Goal: Task Accomplishment & Management: Complete application form

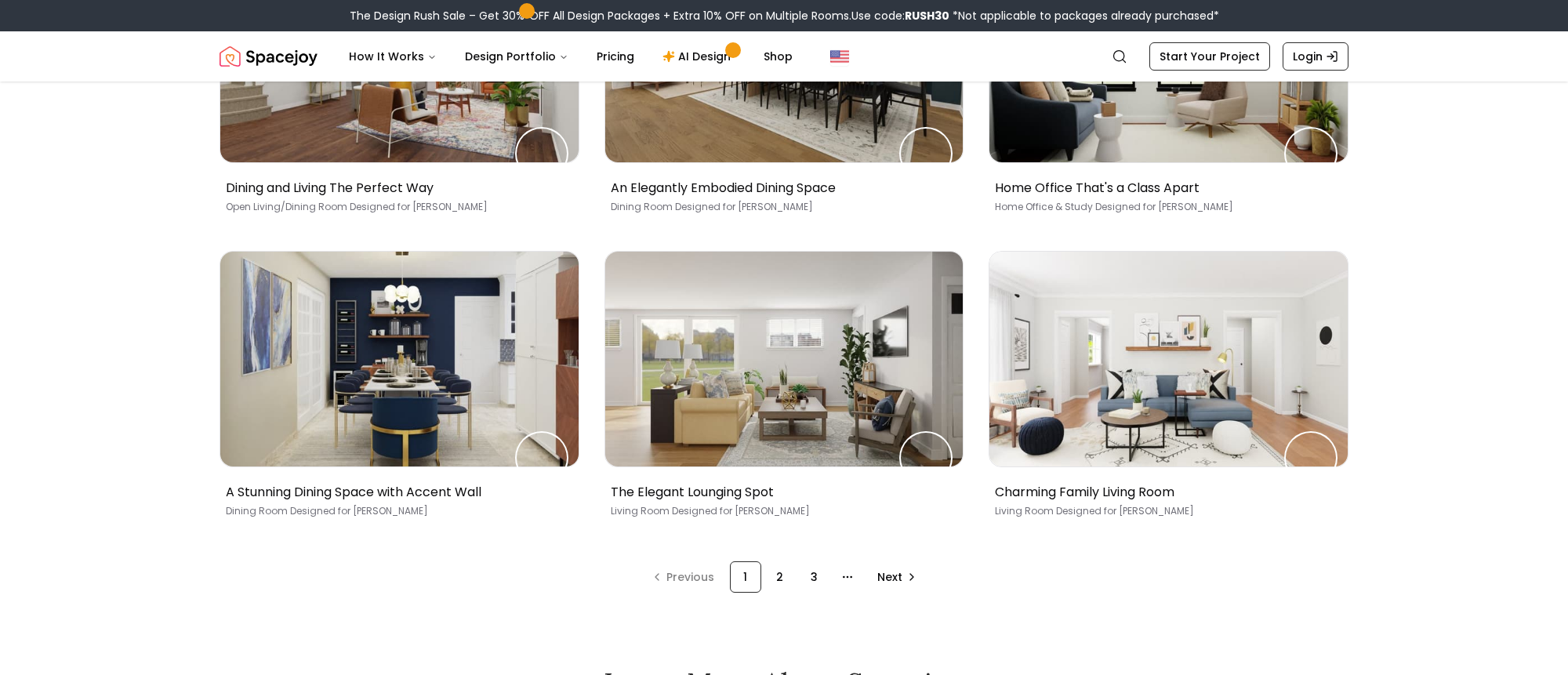
scroll to position [915, 0]
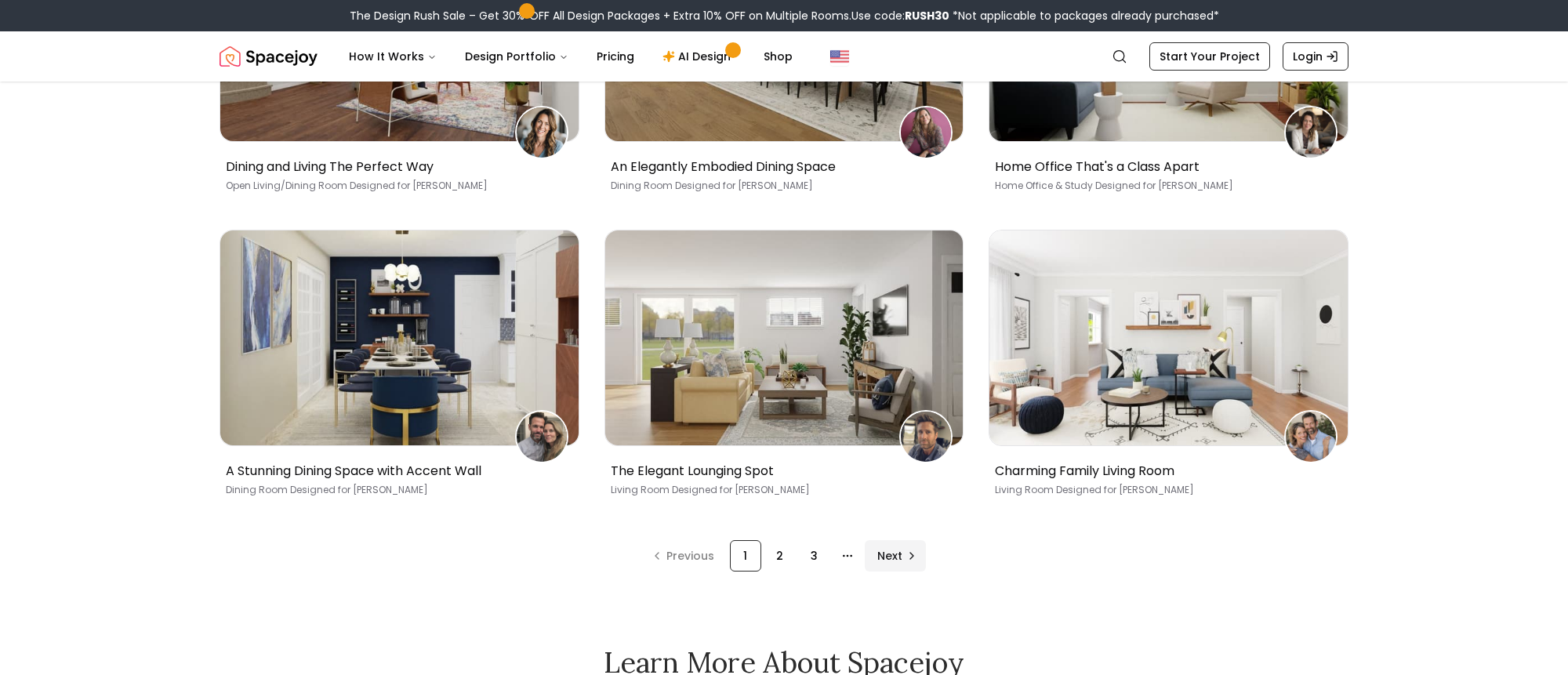
click at [886, 555] on span "Next" at bounding box center [889, 556] width 25 height 15
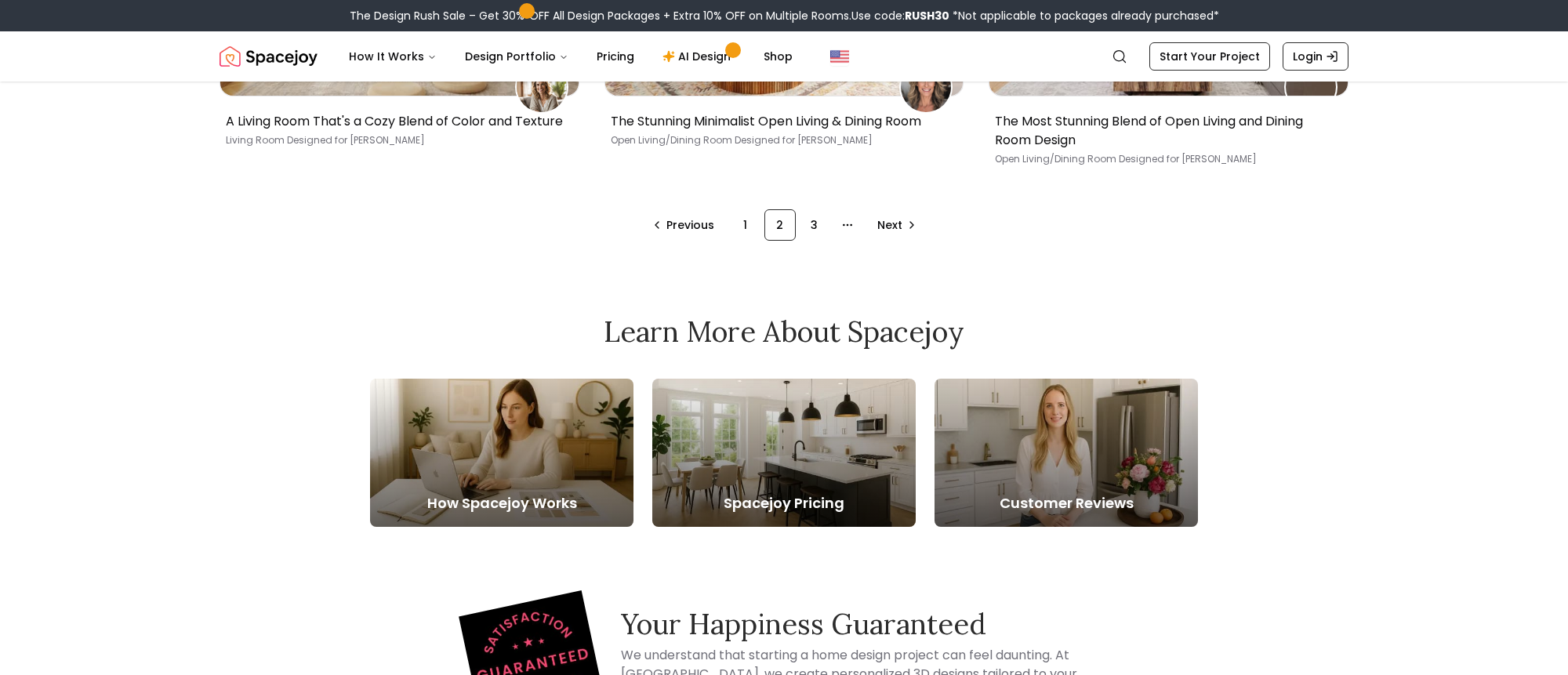
scroll to position [1266, 0]
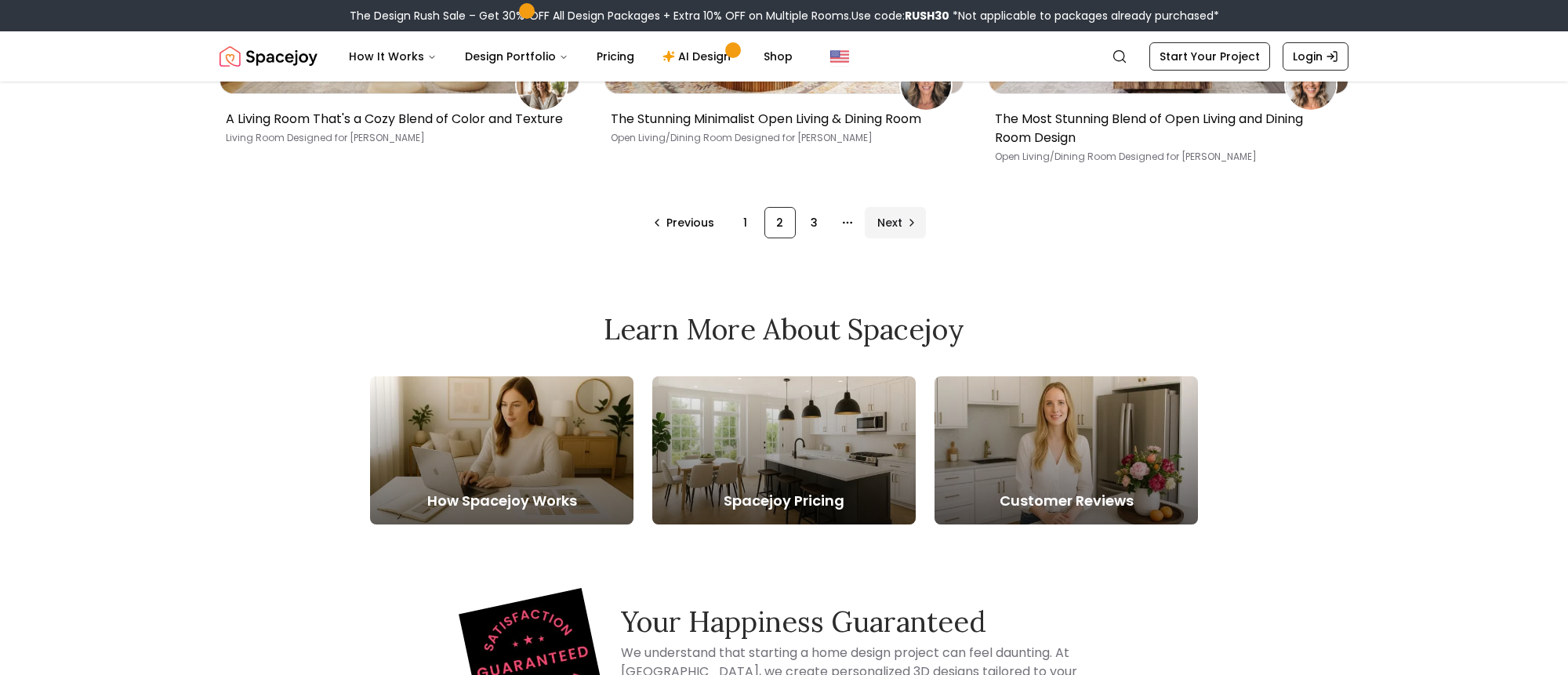
click at [894, 216] on span "Next" at bounding box center [889, 222] width 25 height 15
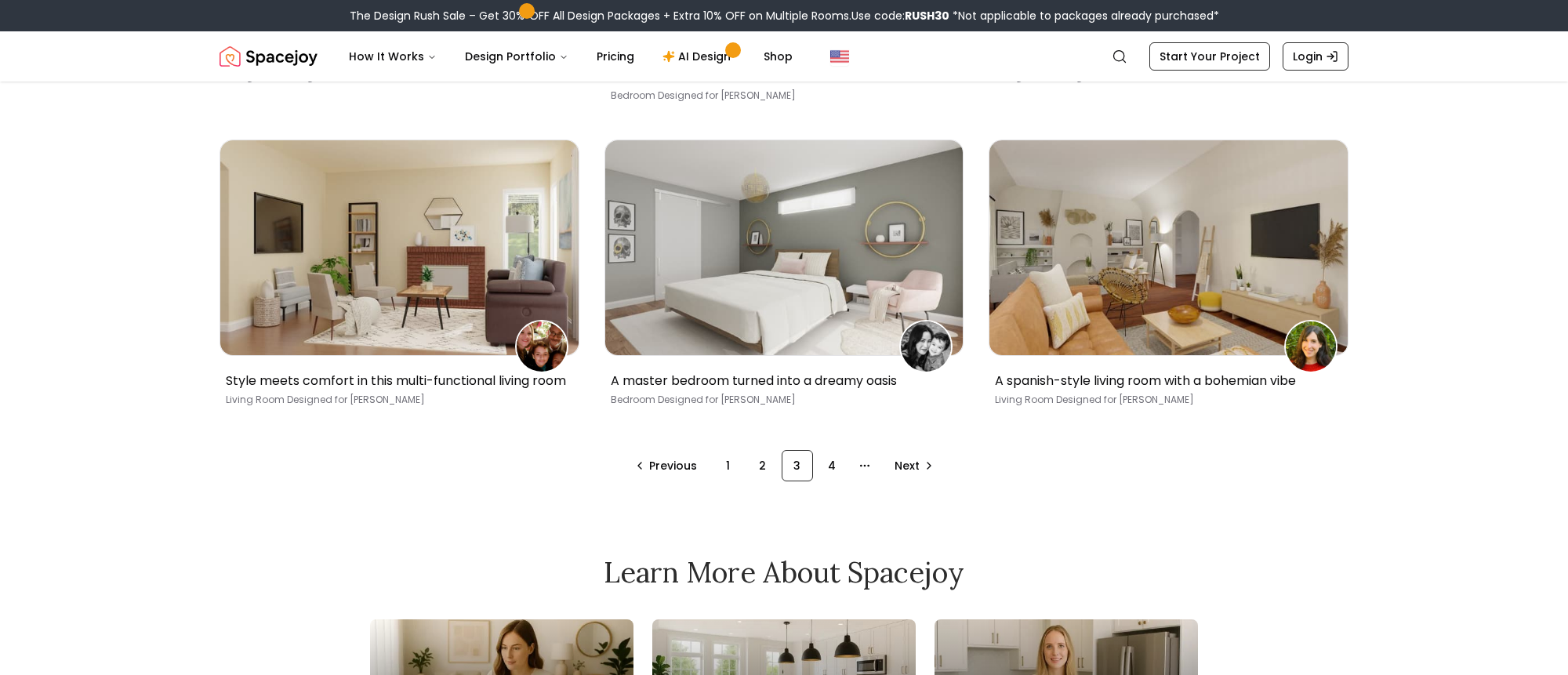
scroll to position [1091, 0]
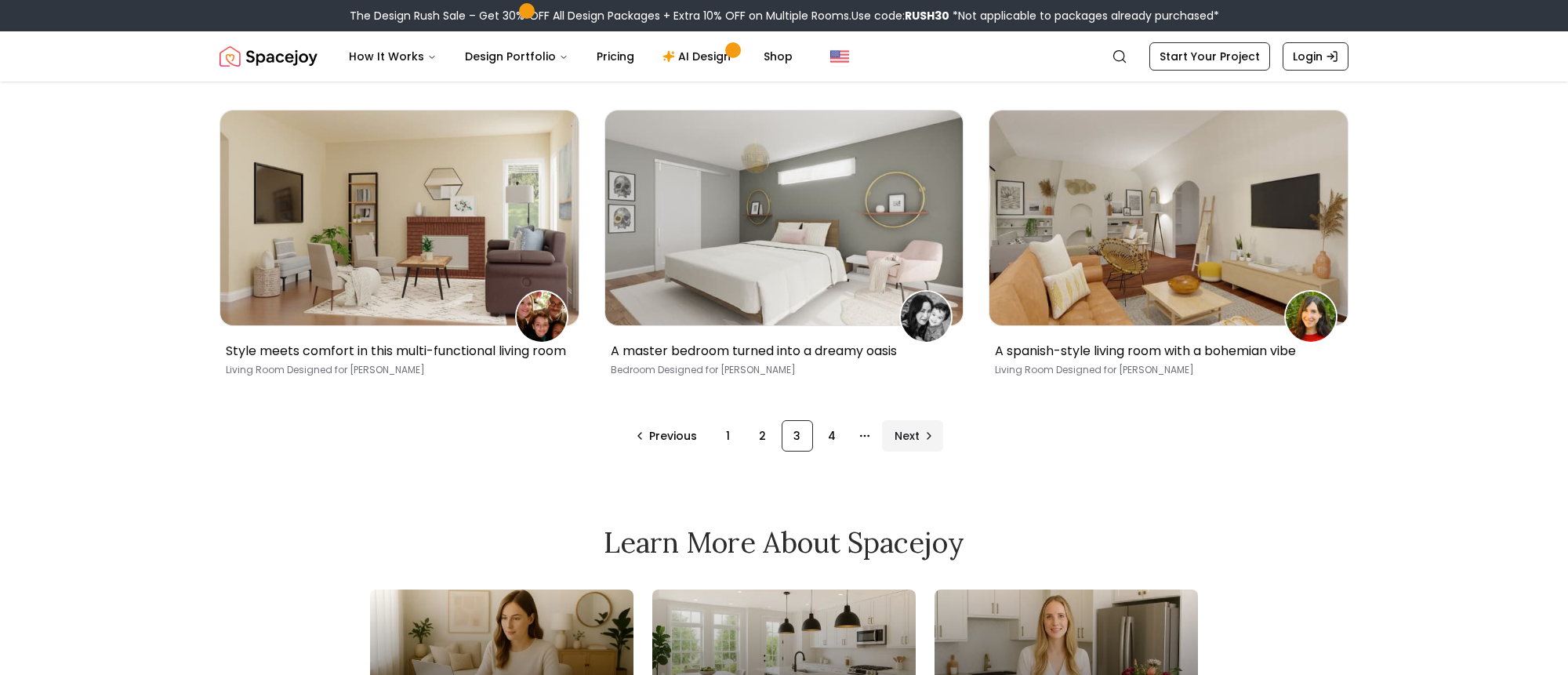
click at [909, 443] on span "Next" at bounding box center [906, 435] width 25 height 15
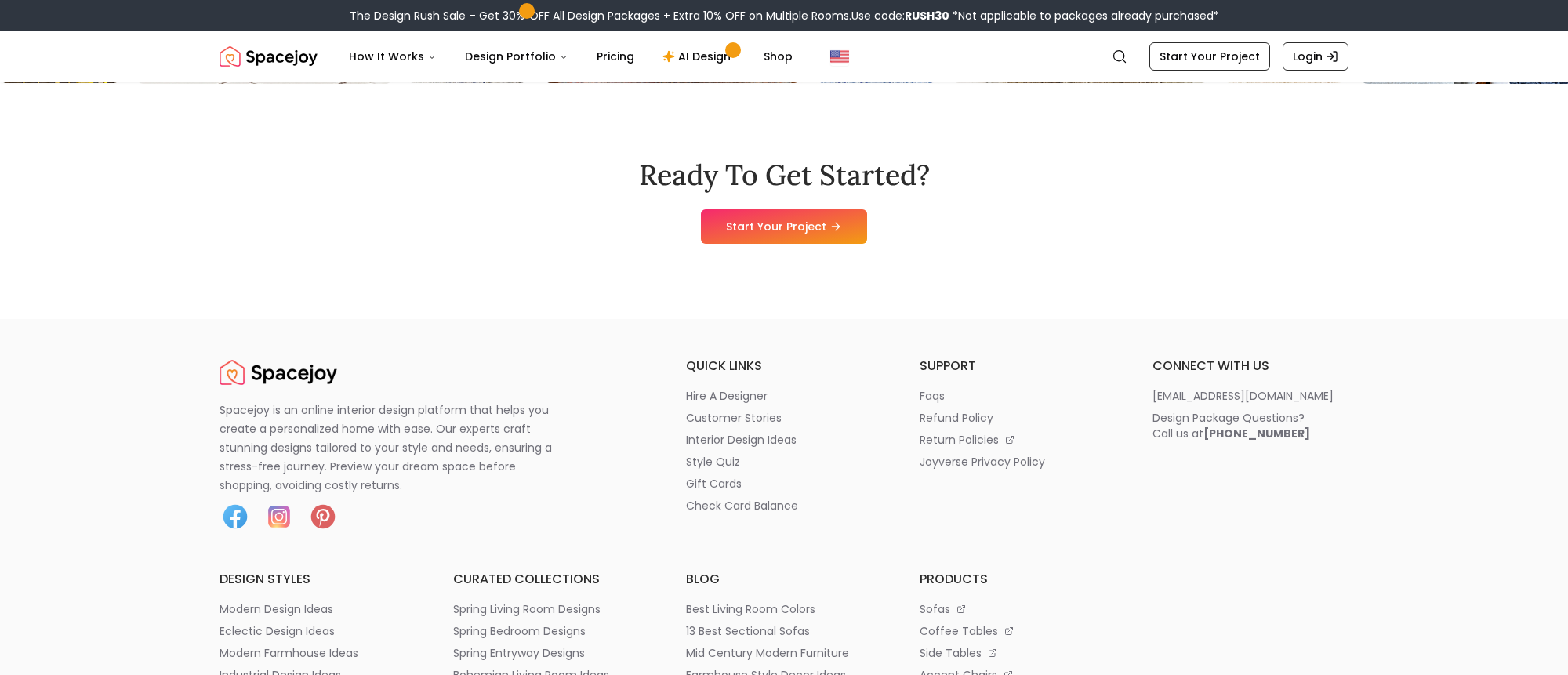
scroll to position [2970, 0]
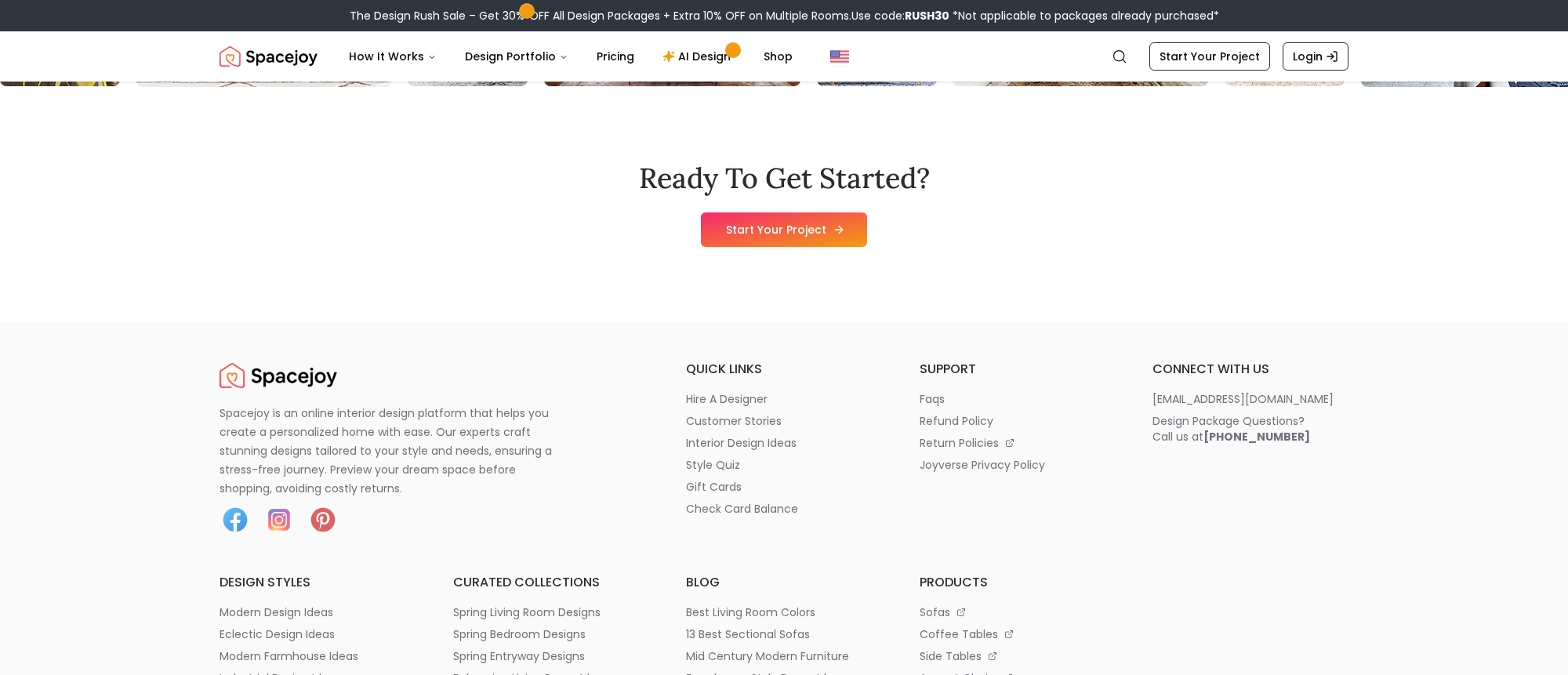
click at [832, 246] on link "Start Your Project" at bounding box center [784, 229] width 166 height 34
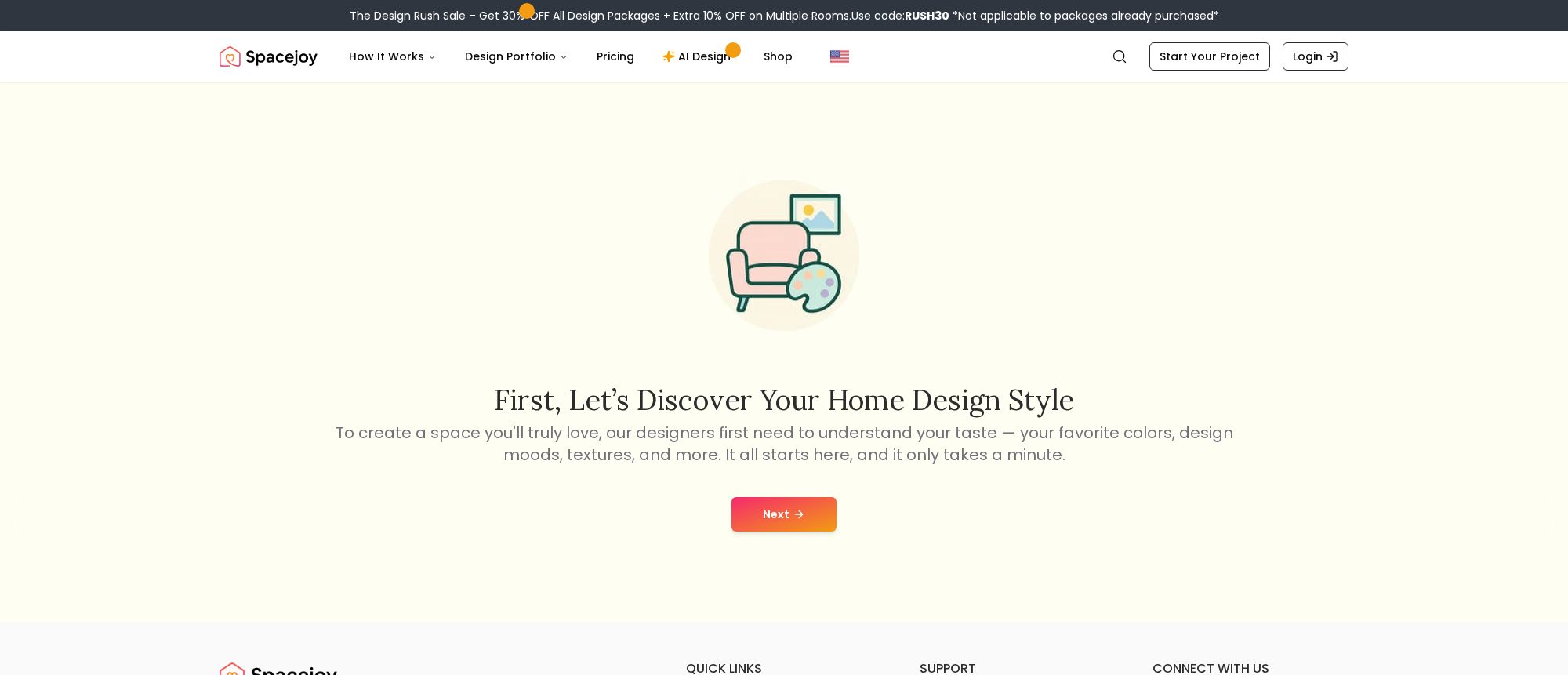
click at [826, 435] on p "To create a space you'll truly love, our designers first need to understand you…" at bounding box center [784, 443] width 903 height 44
click at [797, 513] on icon at bounding box center [798, 514] width 13 height 13
